Goal: Complete application form

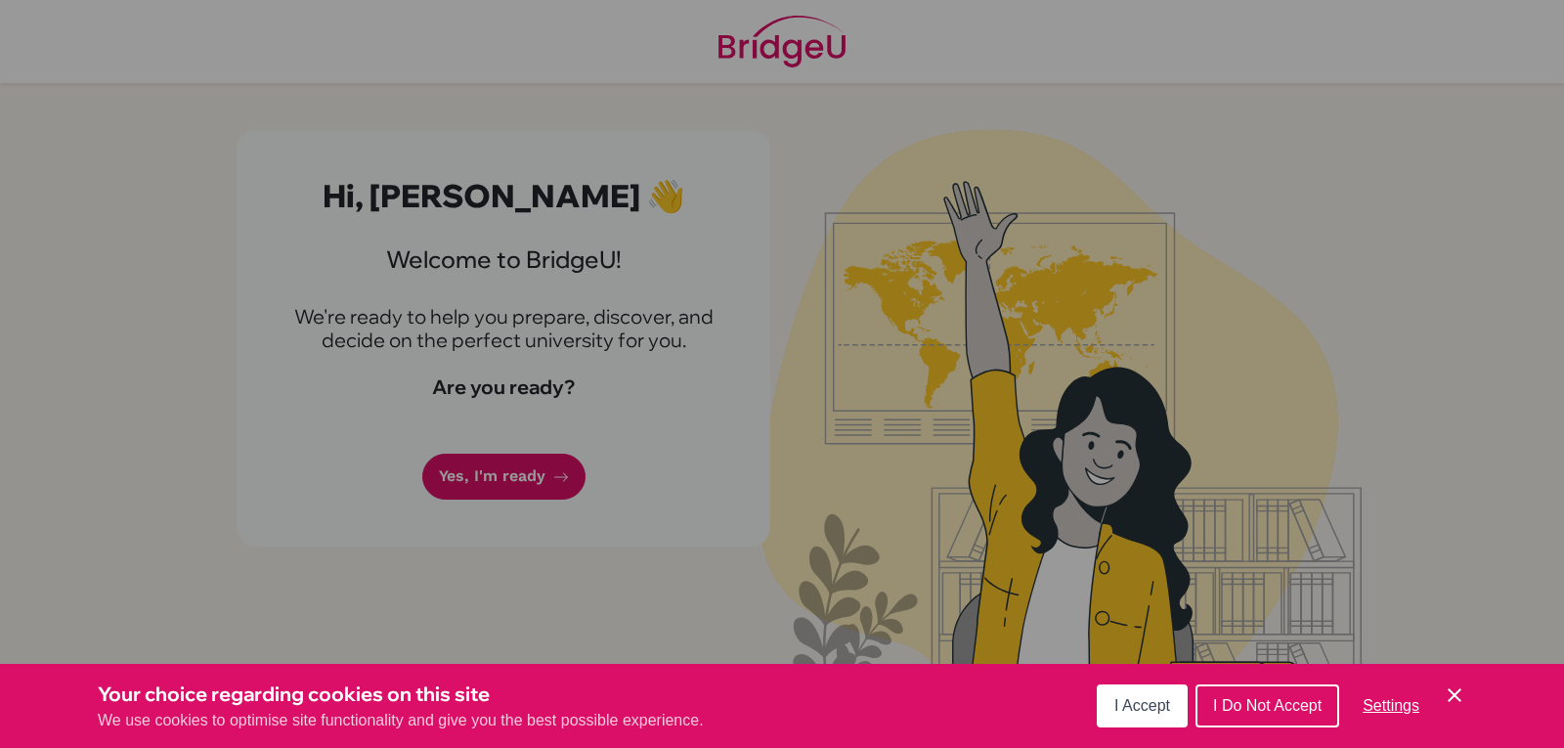
click at [731, 359] on div "Cookie Preferences" at bounding box center [782, 374] width 1564 height 748
click at [547, 515] on div "Cookie Preferences" at bounding box center [782, 374] width 1564 height 748
click at [1458, 691] on icon "Save and close" at bounding box center [1455, 695] width 14 height 14
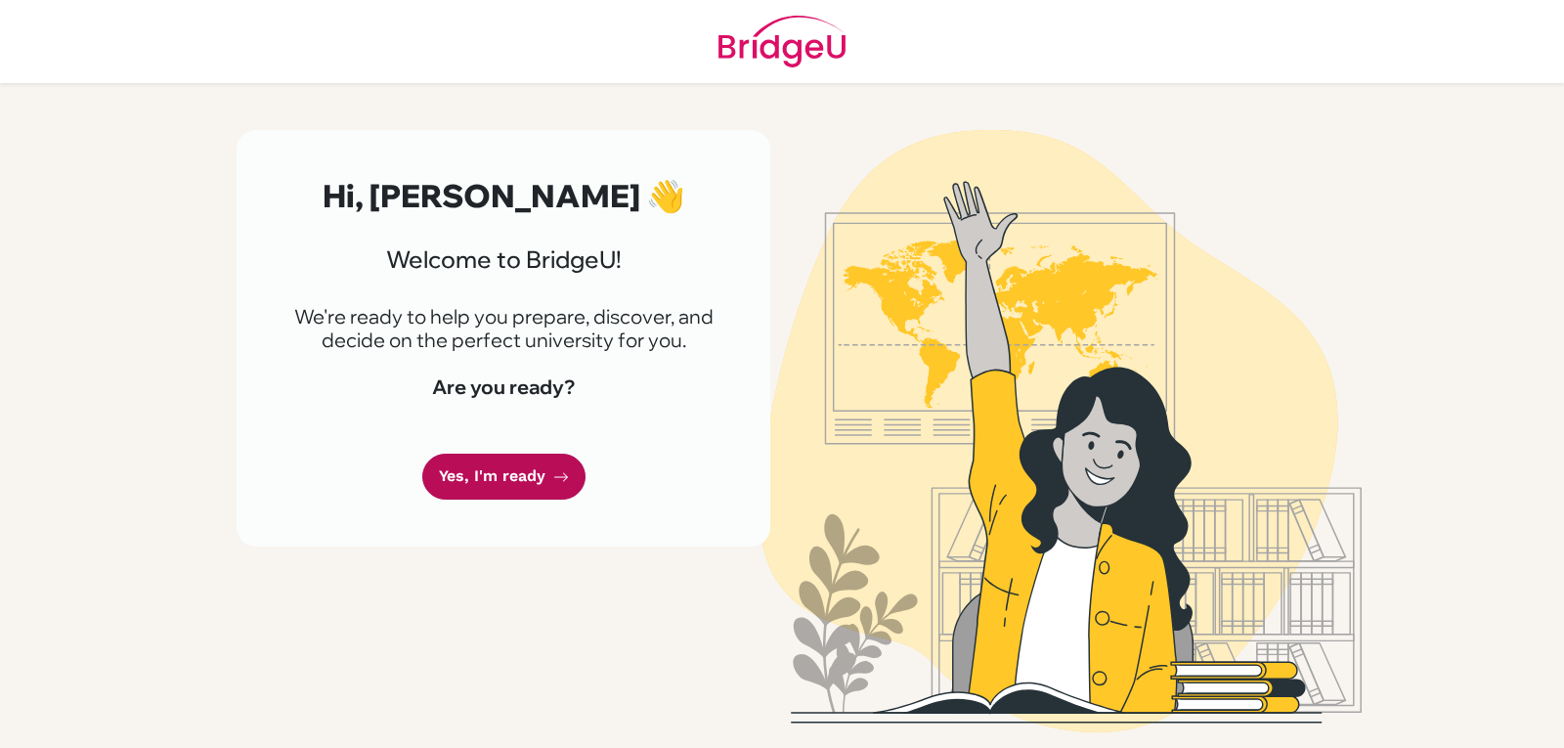
click at [513, 484] on link "Yes, I'm ready" at bounding box center [503, 477] width 163 height 46
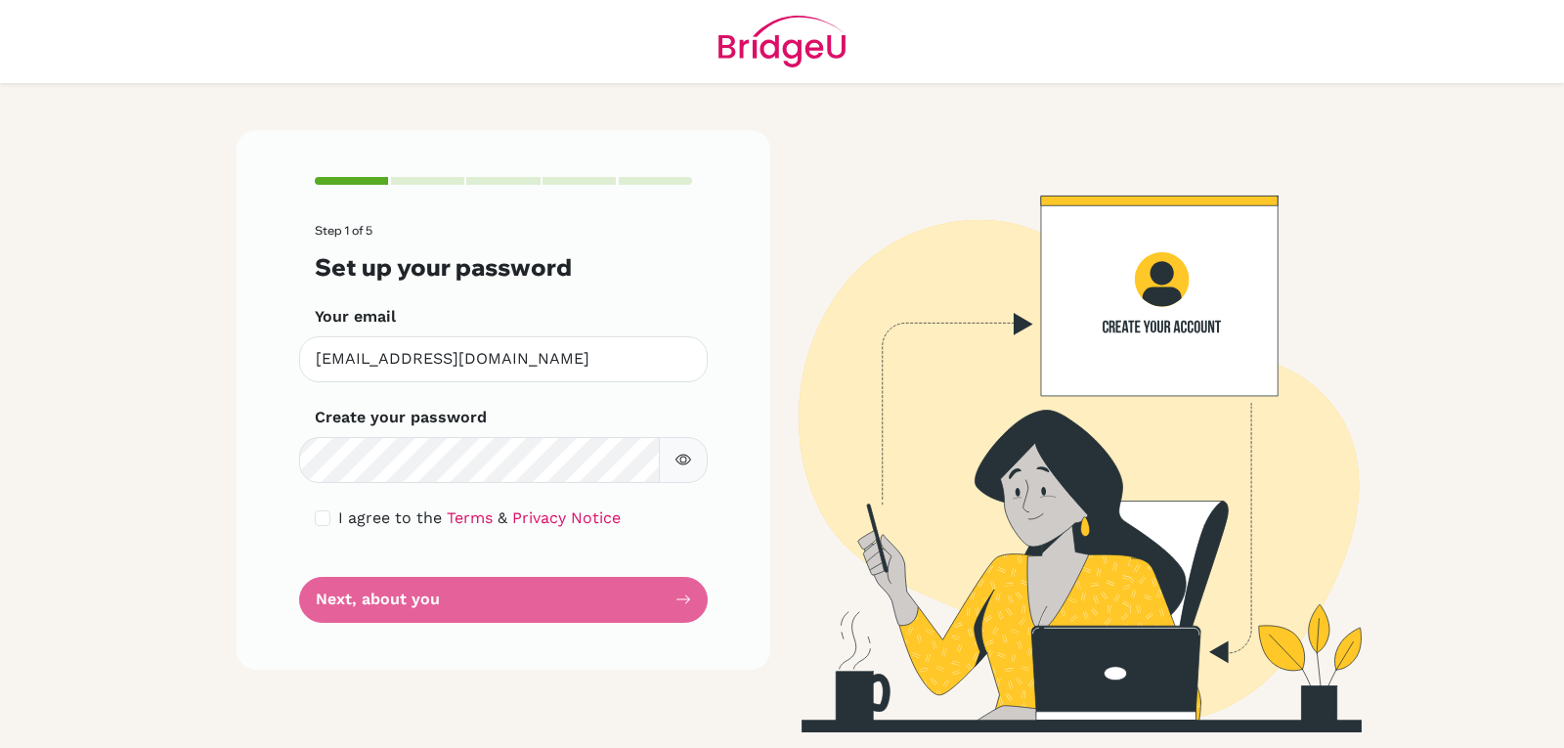
click at [332, 519] on div "I agree to the Terms & Privacy Notice" at bounding box center [503, 517] width 377 height 23
click at [322, 519] on input "checkbox" at bounding box center [323, 518] width 16 height 16
checkbox input "true"
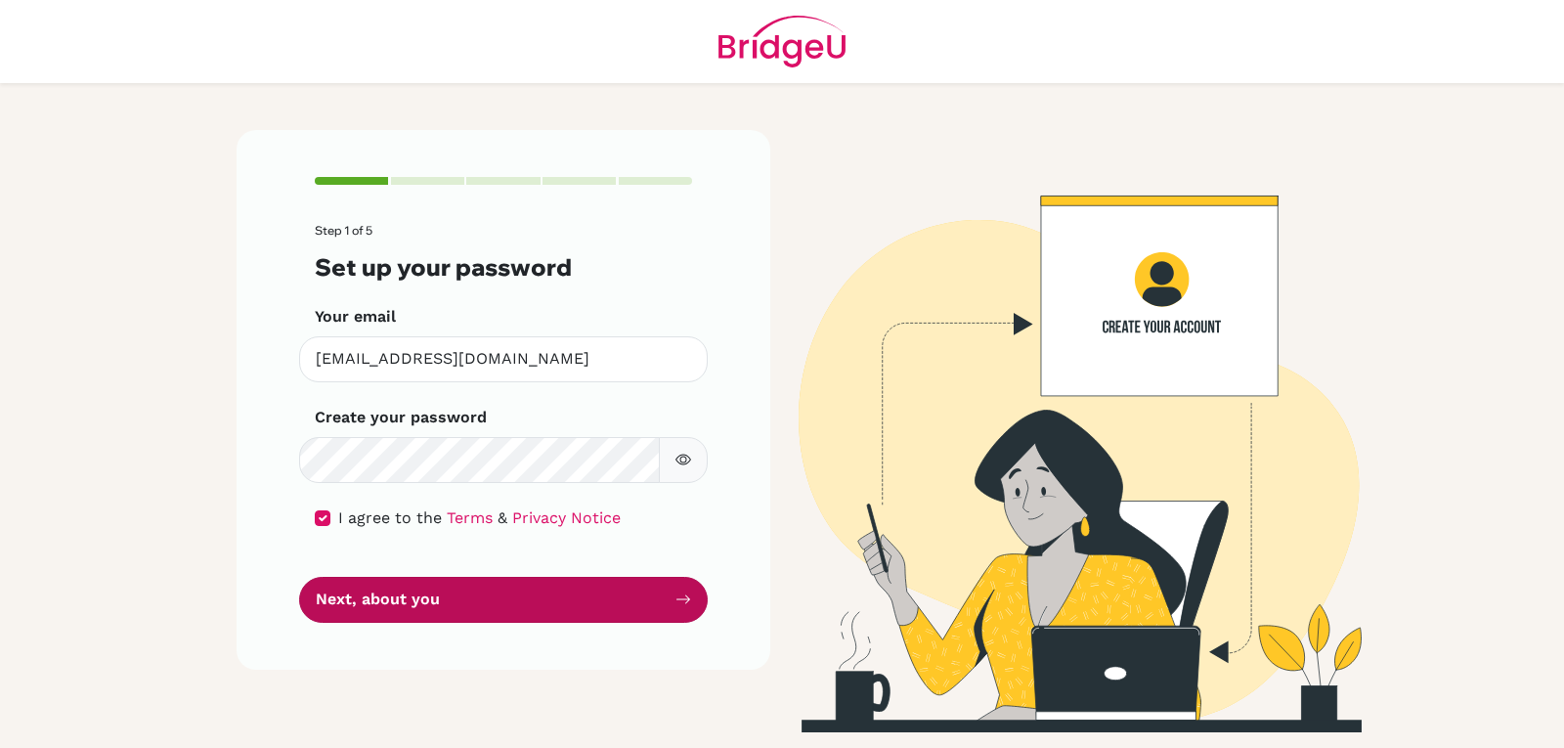
click at [378, 589] on button "Next, about you" at bounding box center [503, 600] width 409 height 46
